Goal: Book appointment/travel/reservation

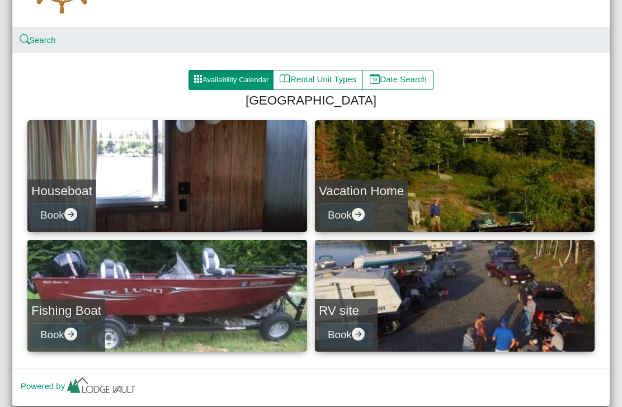
scroll to position [97, 0]
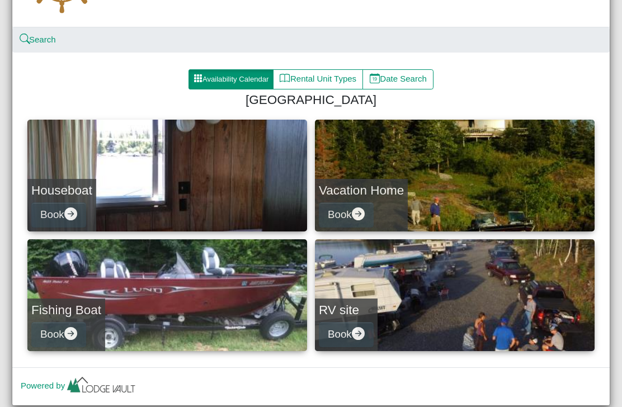
click at [55, 206] on button "Book" at bounding box center [58, 215] width 55 height 25
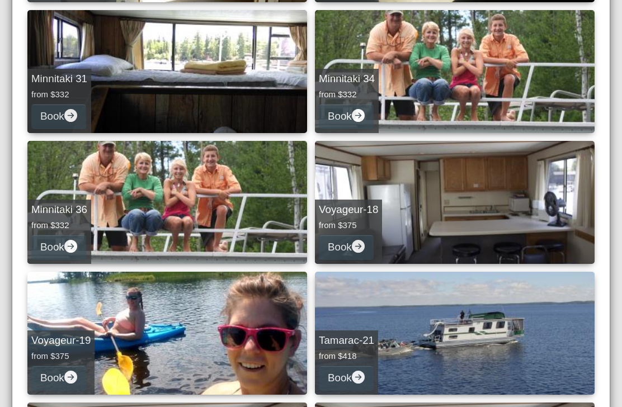
scroll to position [329, 0]
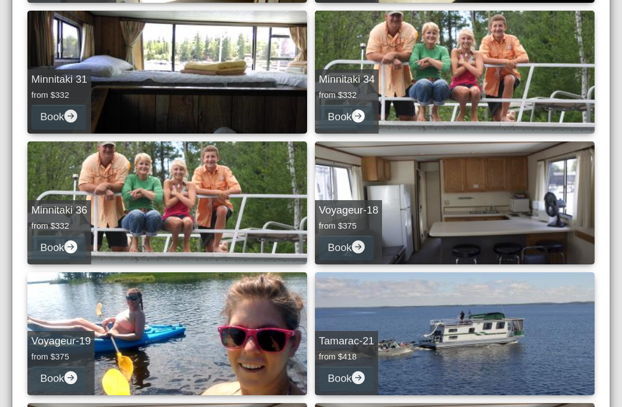
click at [49, 242] on button "Book" at bounding box center [58, 248] width 55 height 25
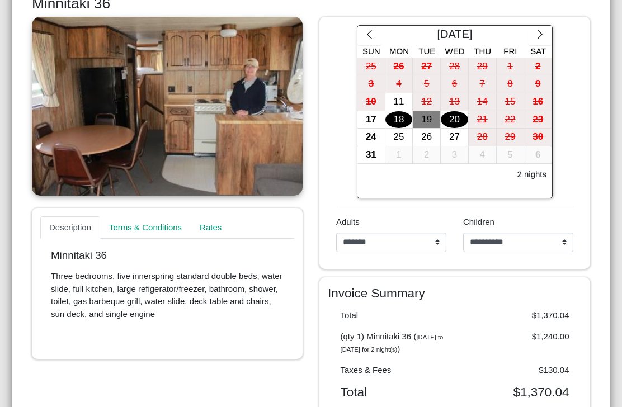
scroll to position [198, 0]
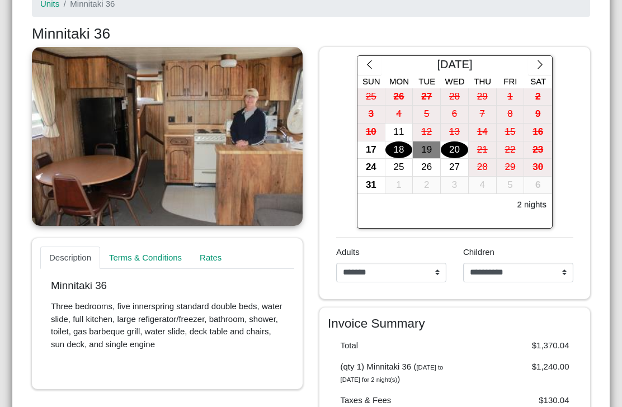
click at [543, 57] on button "button" at bounding box center [540, 66] width 24 height 20
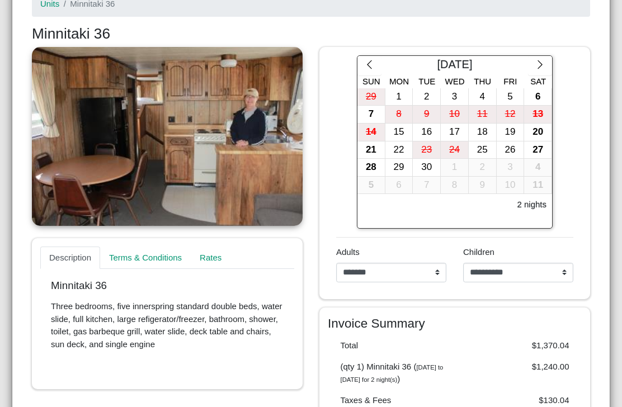
click at [547, 56] on button "button" at bounding box center [540, 66] width 24 height 20
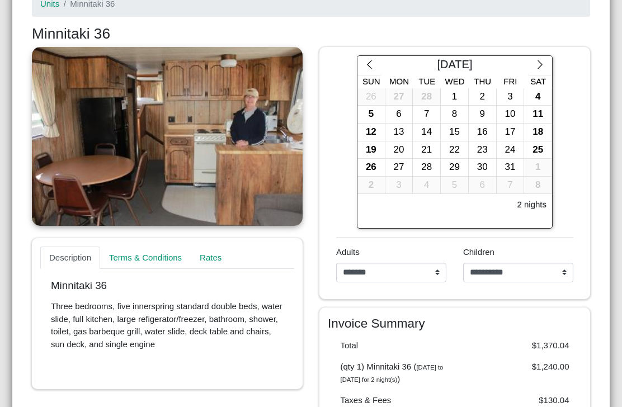
click at [548, 56] on button "button" at bounding box center [540, 66] width 24 height 20
click at [545, 62] on icon "chevron right" at bounding box center [540, 64] width 11 height 11
click at [545, 59] on icon "chevron right" at bounding box center [540, 64] width 11 height 11
click at [544, 56] on button "button" at bounding box center [540, 66] width 24 height 20
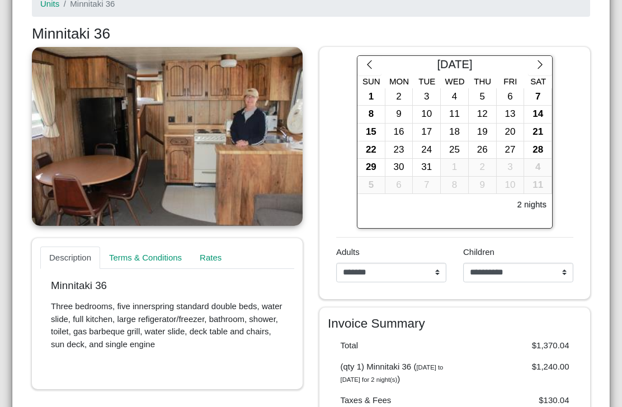
click at [544, 56] on button "button" at bounding box center [540, 66] width 24 height 20
click at [542, 56] on button "button" at bounding box center [540, 66] width 24 height 20
click at [543, 57] on button "button" at bounding box center [540, 66] width 24 height 20
click at [543, 62] on icon "chevron right" at bounding box center [540, 64] width 11 height 11
click at [540, 59] on icon "chevron right" at bounding box center [540, 64] width 11 height 11
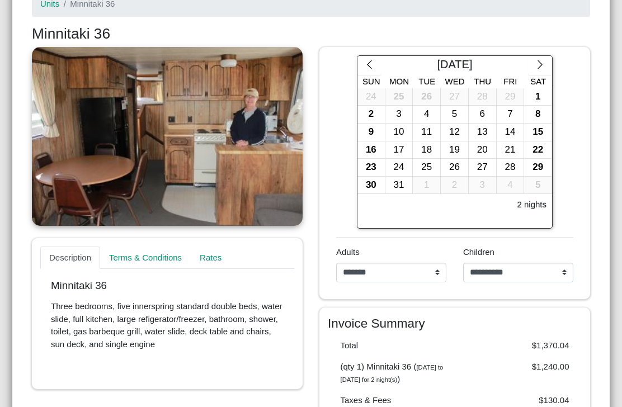
click at [433, 152] on div "18" at bounding box center [426, 150] width 27 height 17
click at [516, 146] on div "21" at bounding box center [510, 150] width 27 height 17
click at [440, 271] on select "**********" at bounding box center [391, 273] width 110 height 20
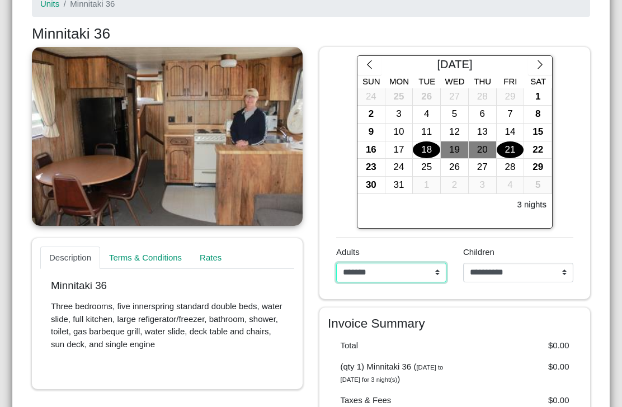
select select "*"
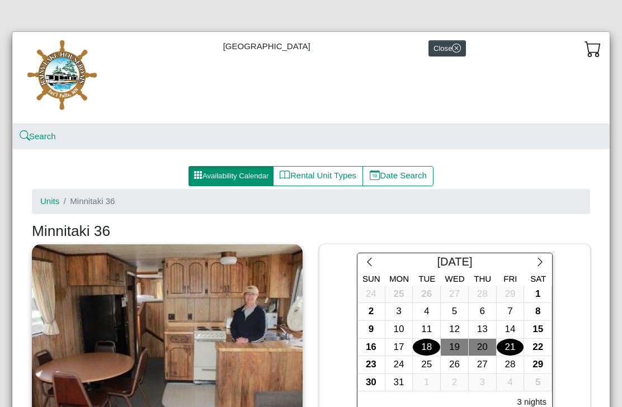
scroll to position [0, 0]
